Goal: Information Seeking & Learning: Learn about a topic

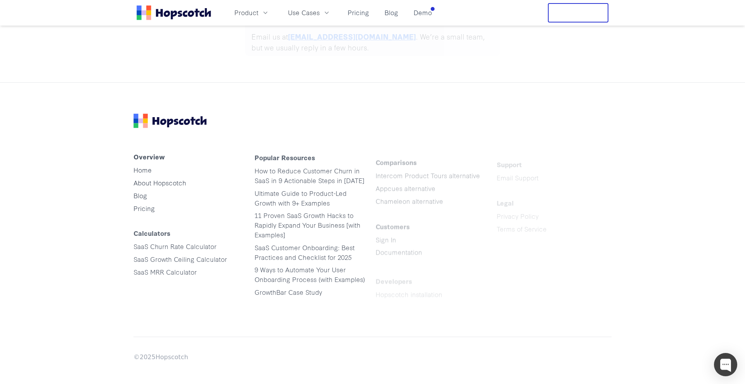
scroll to position [3927, 0]
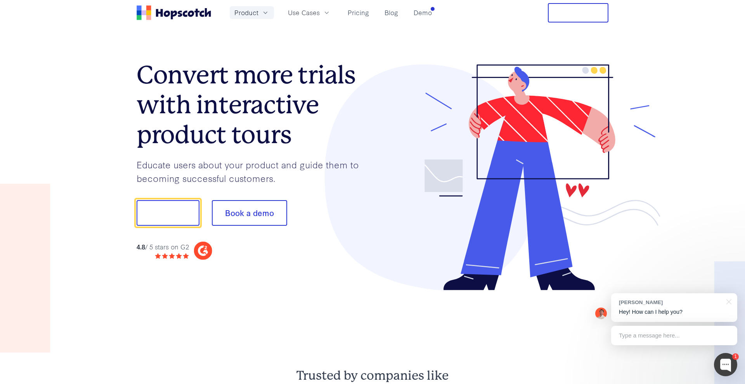
click at [262, 14] on icon "button" at bounding box center [266, 13] width 8 height 8
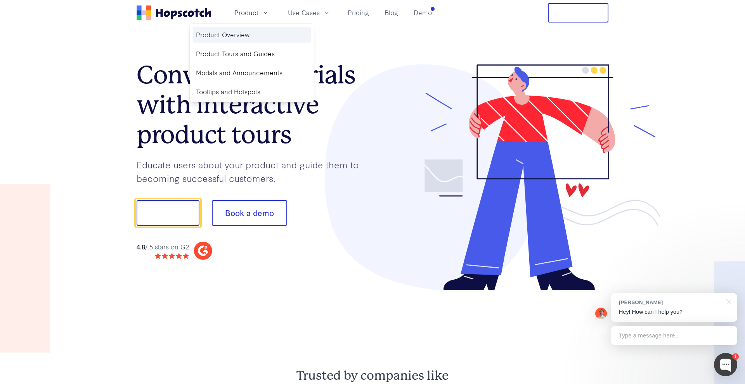
click at [275, 29] on link "Product Overview" at bounding box center [252, 35] width 118 height 16
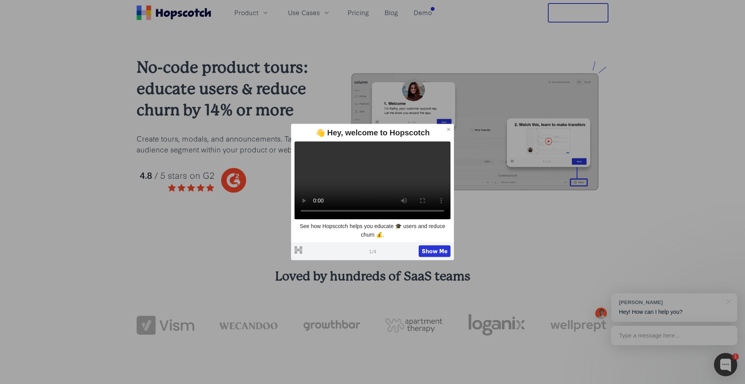
click at [65, 173] on div "No-code product tours: educate users & reduce churn by 14% or more Create tours…" at bounding box center [372, 132] width 745 height 212
